Goal: Complete application form

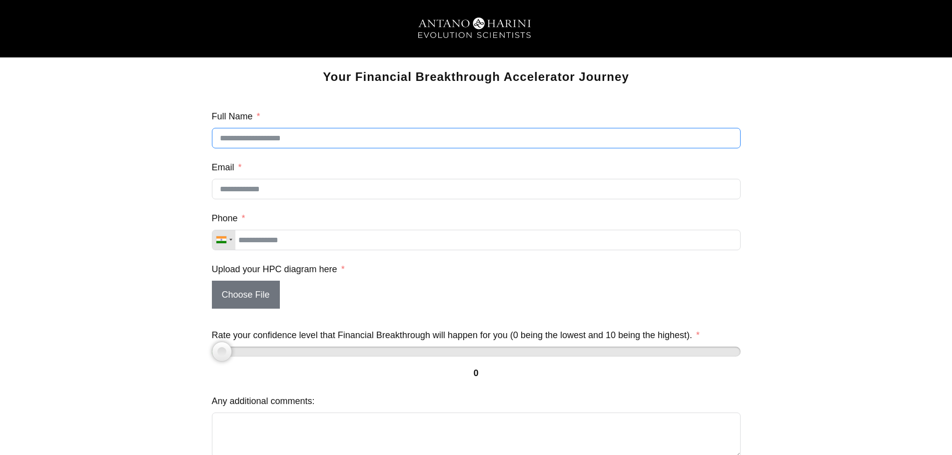
click at [262, 137] on input "Full Name" at bounding box center [476, 138] width 529 height 20
type input "**********"
click at [297, 248] on input "Phone" at bounding box center [476, 240] width 529 height 20
click at [244, 245] on input "**********" at bounding box center [476, 240] width 529 height 20
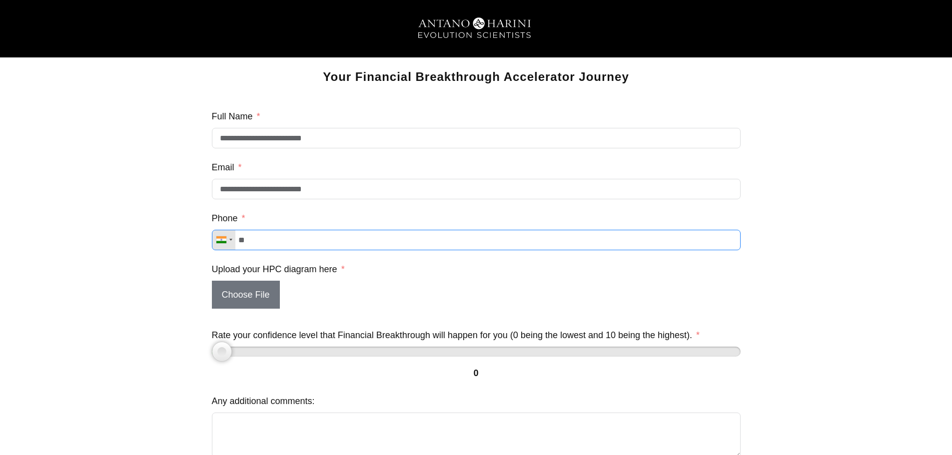
type input "*"
type input "**********"
click at [246, 295] on span "Choose File" at bounding box center [246, 295] width 68 height 28
click at [212, 309] on input "Choose File" at bounding box center [212, 309] width 0 height 0
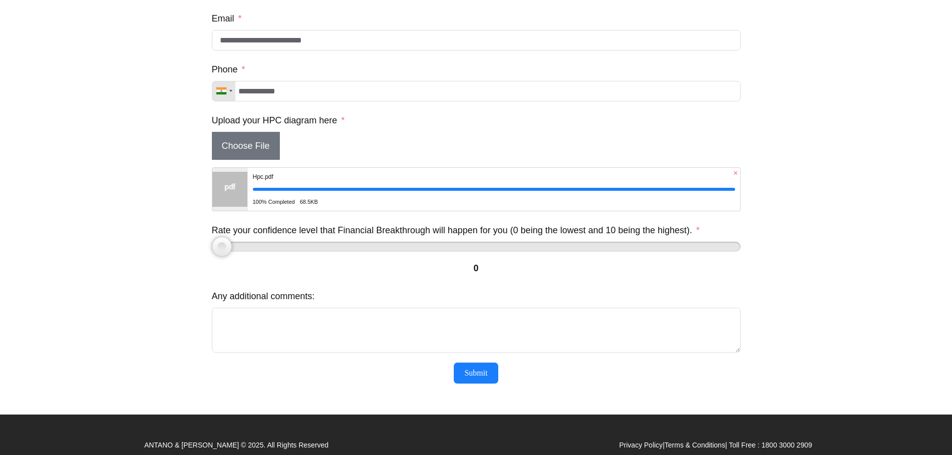
scroll to position [172, 0]
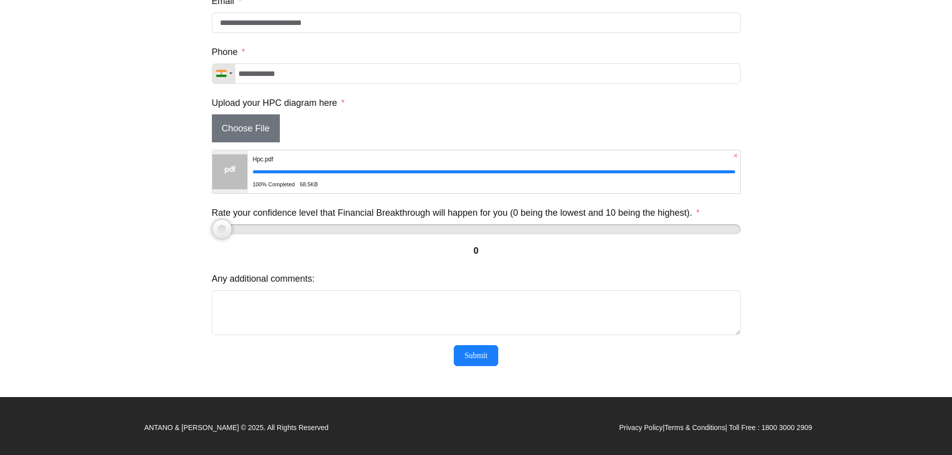
click at [259, 230] on div at bounding box center [476, 229] width 529 height 10
click at [289, 225] on div at bounding box center [476, 229] width 529 height 10
click at [312, 229] on div at bounding box center [476, 229] width 529 height 10
click at [357, 229] on div at bounding box center [476, 229] width 529 height 10
click at [374, 308] on textarea "Any additional comments:" at bounding box center [476, 312] width 529 height 45
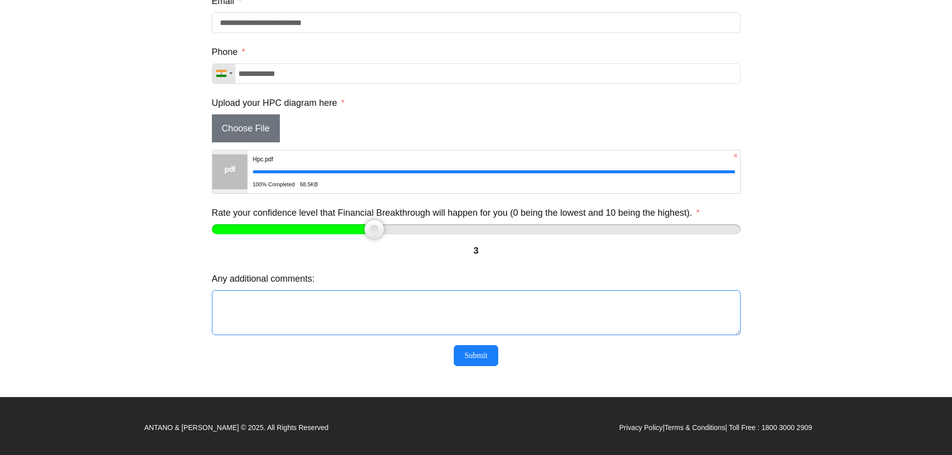
click at [432, 227] on div at bounding box center [476, 229] width 529 height 10
click at [462, 230] on div at bounding box center [476, 229] width 529 height 10
click at [397, 314] on textarea "Any additional comments:" at bounding box center [476, 312] width 529 height 45
click at [453, 229] on div at bounding box center [344, 229] width 264 height 10
type input "*"
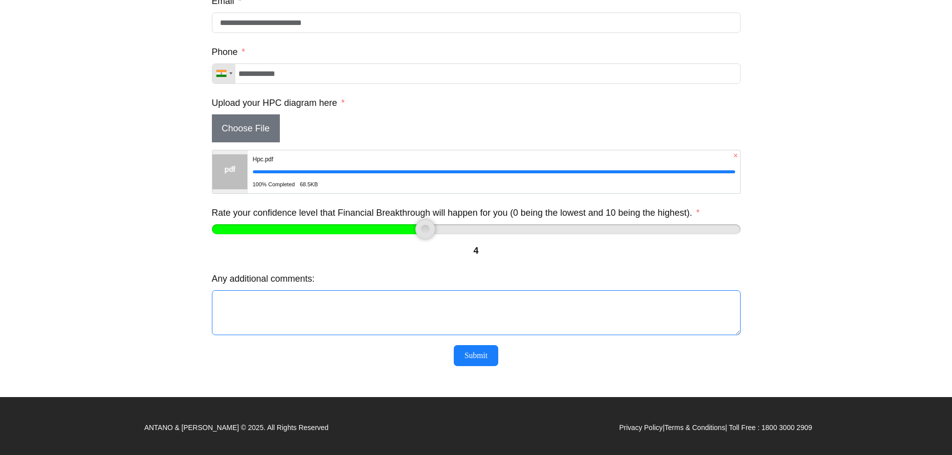
click at [429, 231] on div at bounding box center [476, 229] width 529 height 10
click at [469, 357] on button "Submit" at bounding box center [476, 355] width 44 height 21
type input "**********"
